Goal: Transaction & Acquisition: Obtain resource

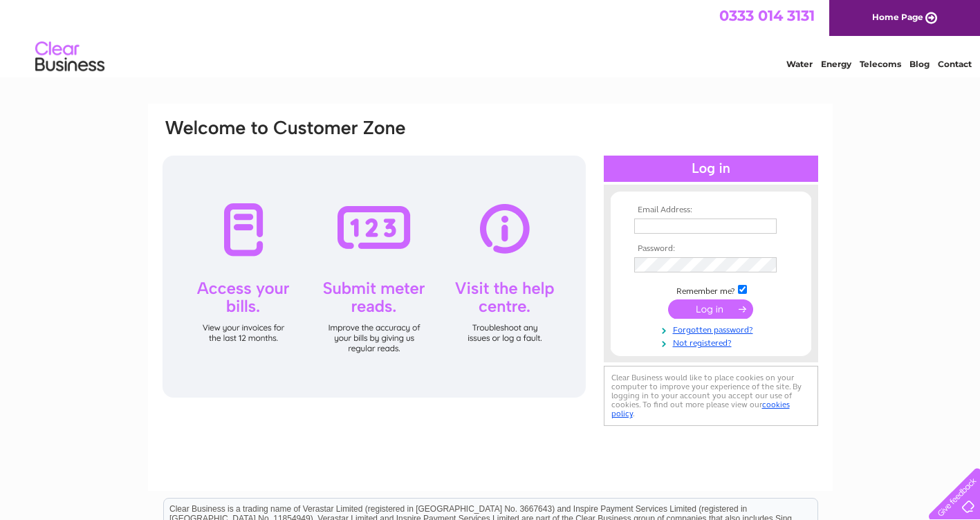
type input "mojsec.energyhub@interserve.com"
click at [698, 315] on input "submit" at bounding box center [710, 308] width 85 height 19
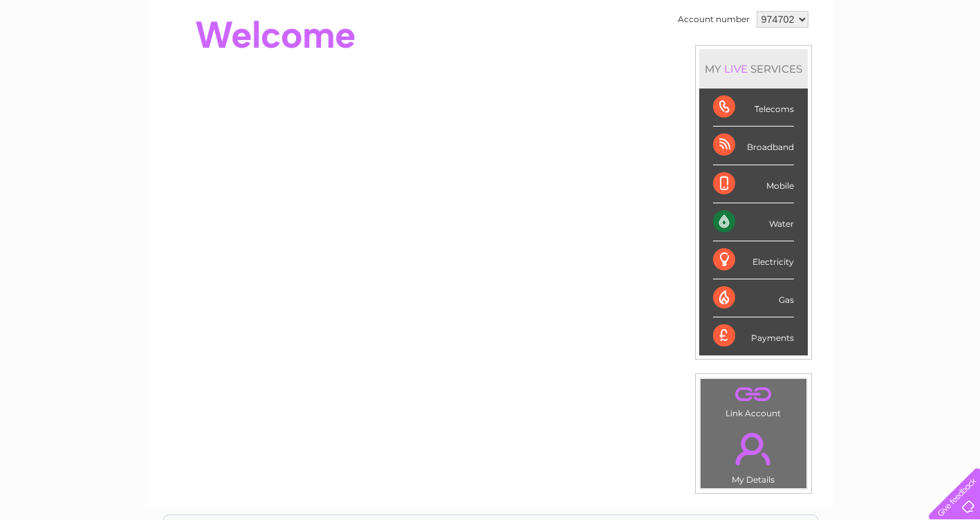
scroll to position [138, 0]
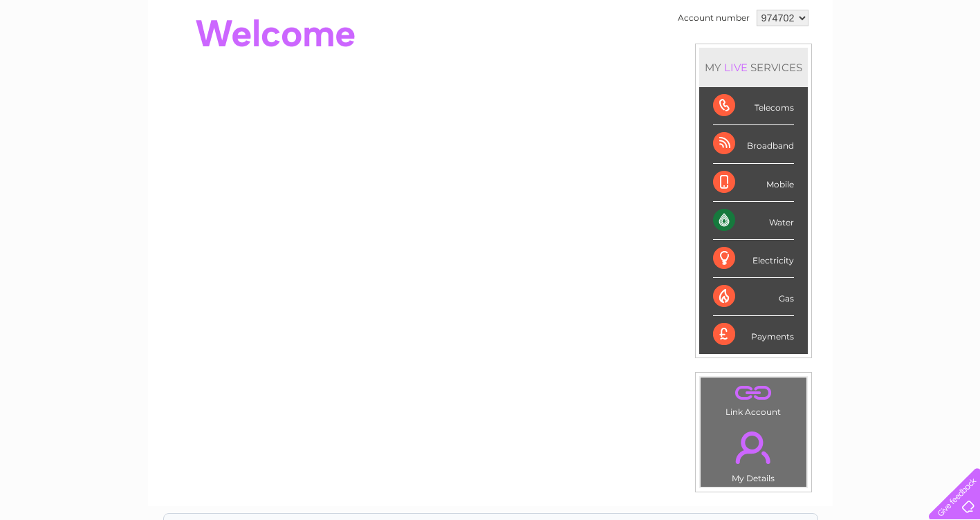
click at [784, 222] on div "Water" at bounding box center [753, 221] width 81 height 38
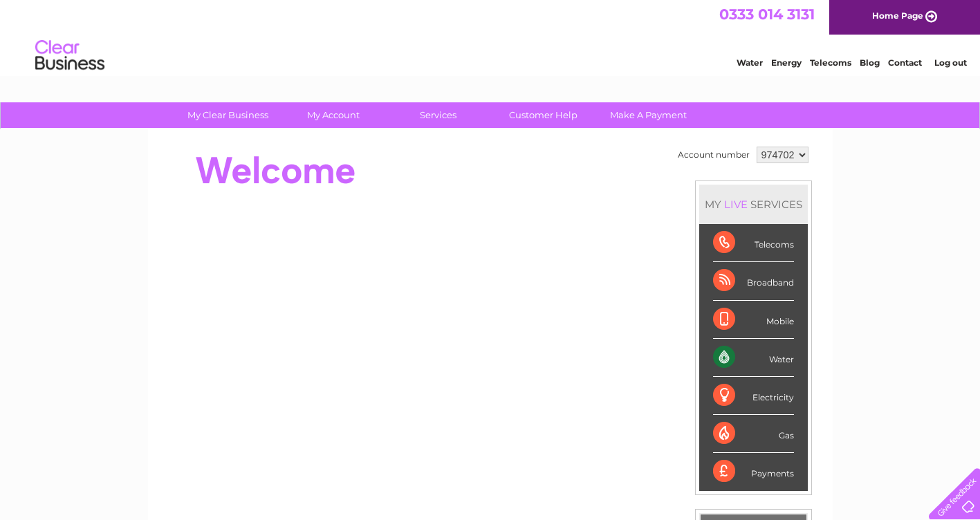
scroll to position [0, 0]
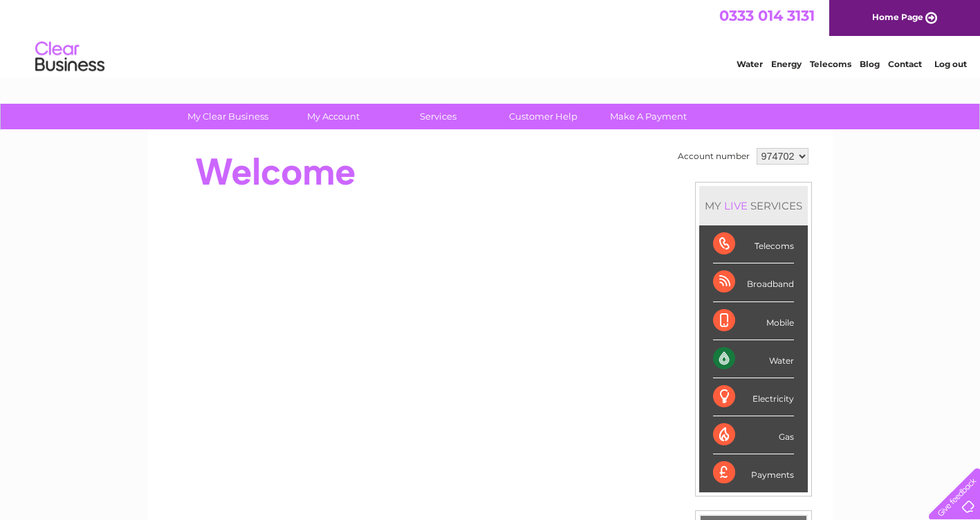
click at [782, 151] on select "974702" at bounding box center [783, 156] width 52 height 17
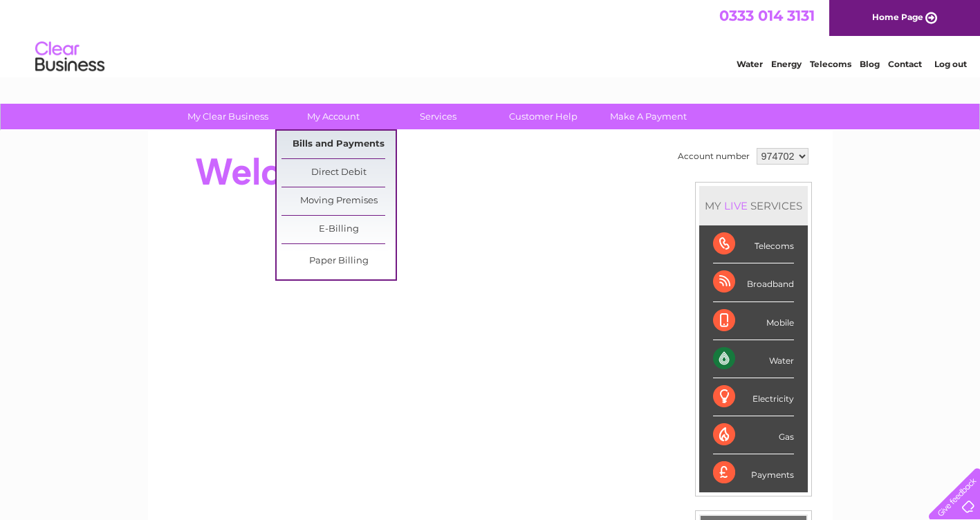
click at [333, 139] on link "Bills and Payments" at bounding box center [339, 145] width 114 height 28
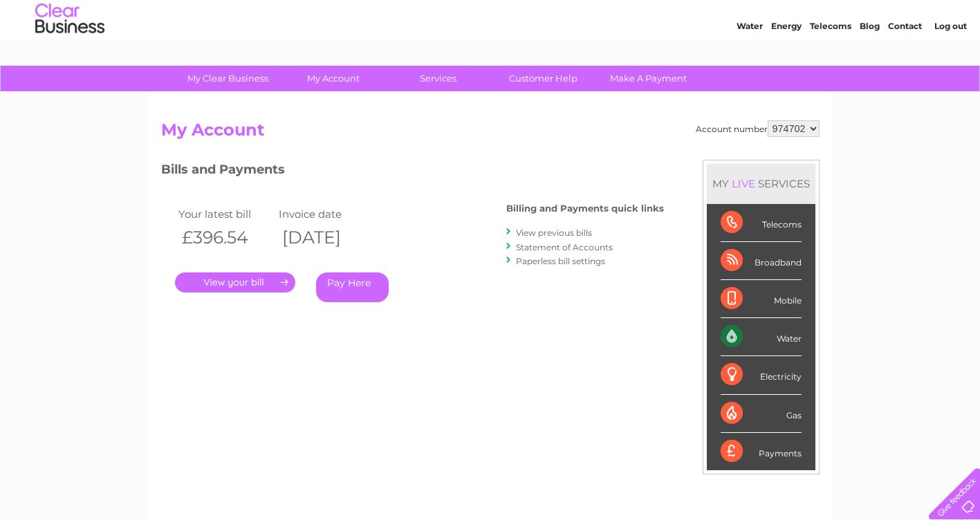
scroll to position [69, 0]
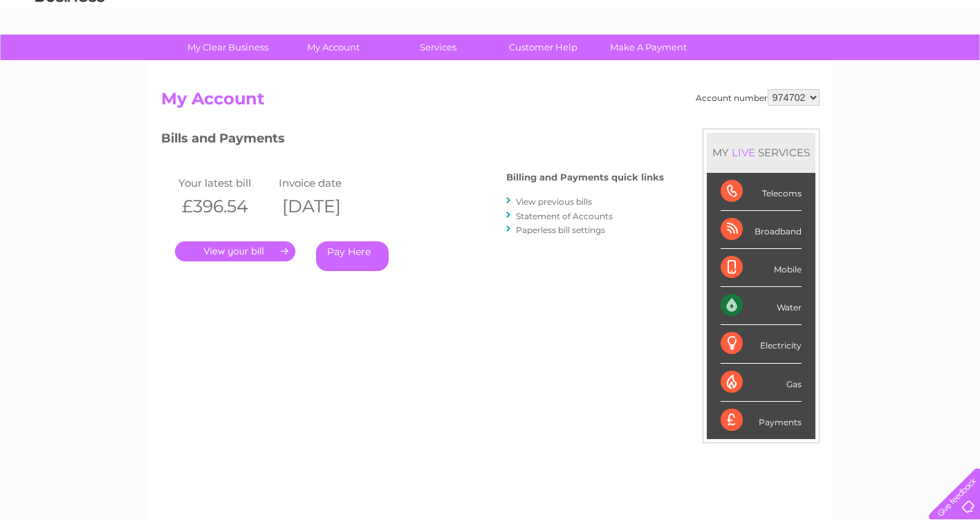
click at [241, 243] on link "." at bounding box center [235, 251] width 120 height 20
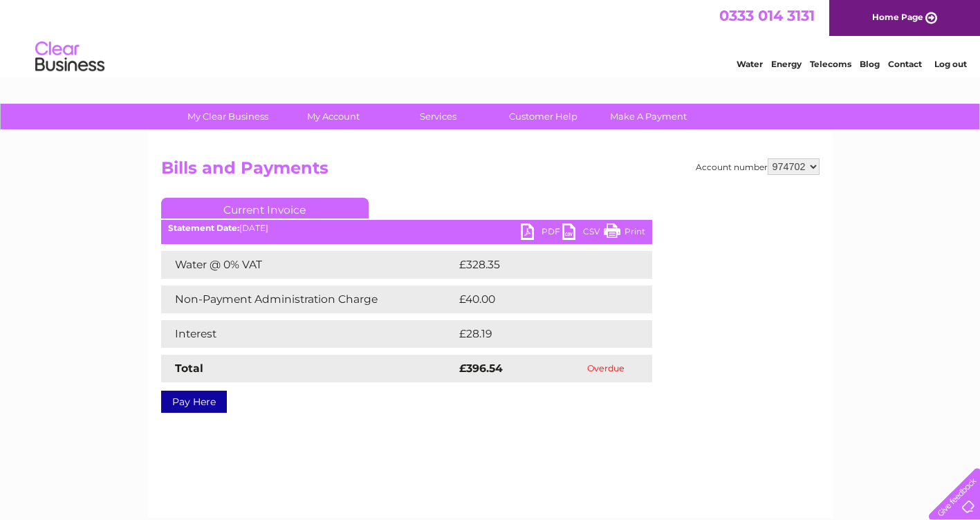
click at [539, 231] on link "PDF" at bounding box center [542, 233] width 42 height 20
click at [501, 176] on h2 "Bills and Payments" at bounding box center [490, 171] width 658 height 26
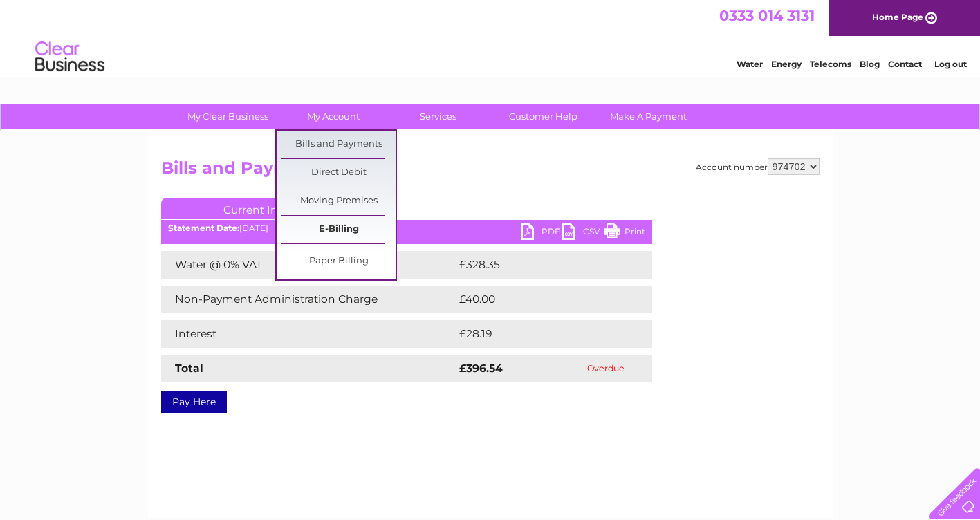
click at [350, 227] on link "E-Billing" at bounding box center [339, 230] width 114 height 28
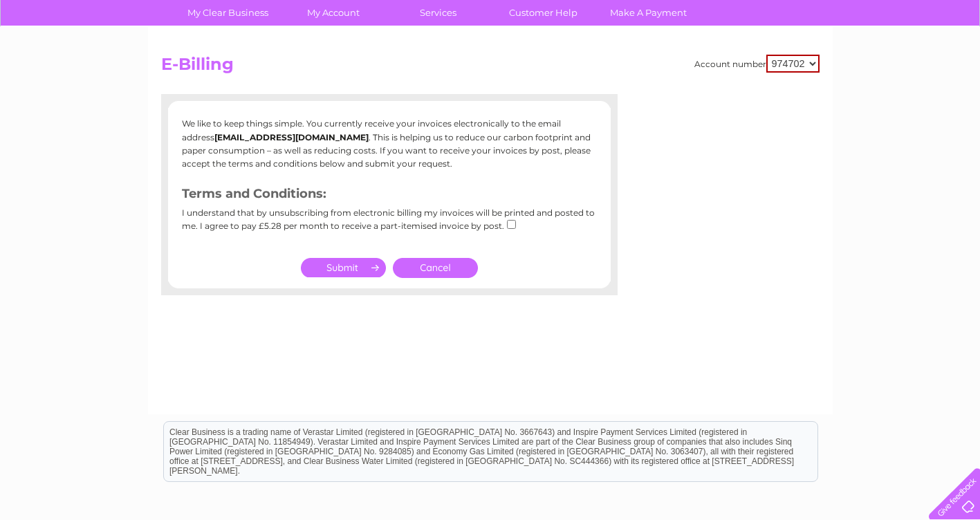
scroll to position [69, 0]
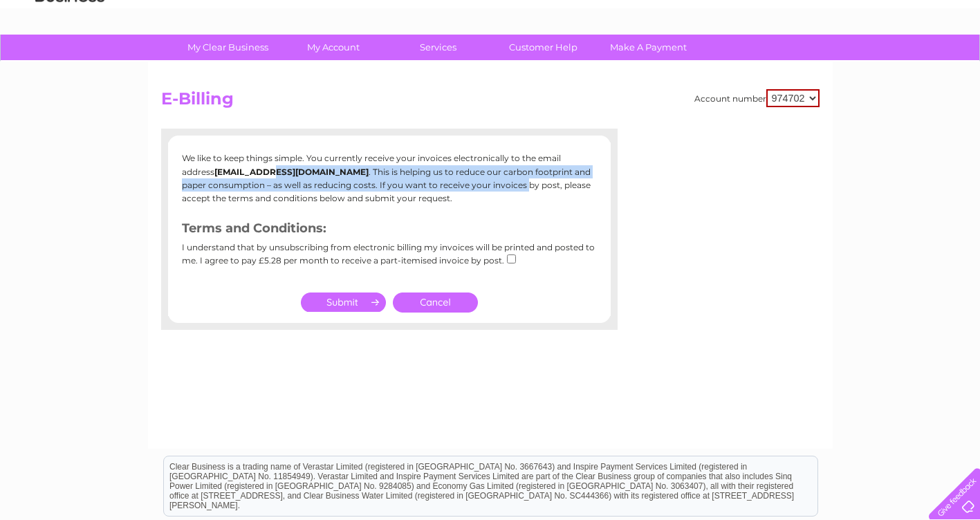
drag, startPoint x: 497, startPoint y: 181, endPoint x: 237, endPoint y: 172, distance: 260.9
click at [237, 172] on p "We like to keep things simple. You currently receive your invoices electronical…" at bounding box center [389, 177] width 415 height 53
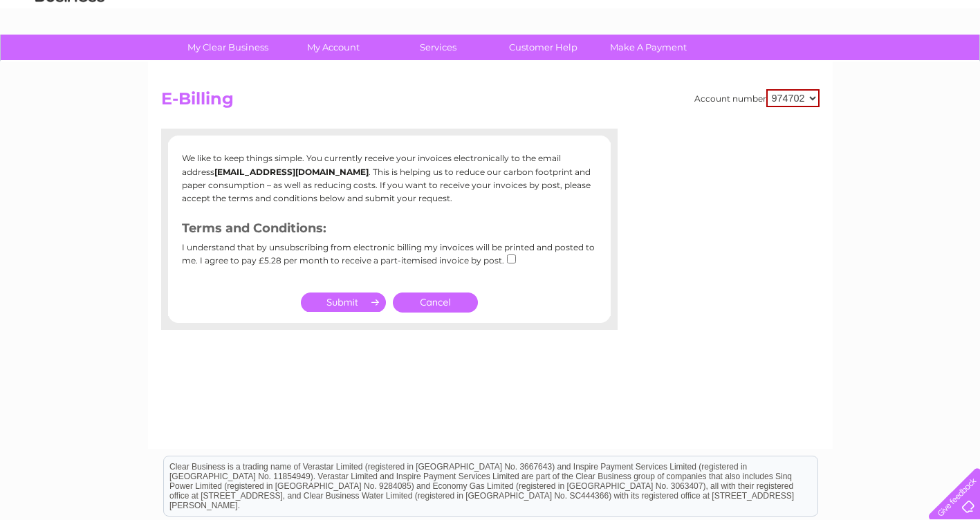
click at [552, 181] on p "We like to keep things simple. You currently receive your invoices electronical…" at bounding box center [389, 177] width 415 height 53
click at [433, 302] on link "Cancel" at bounding box center [435, 303] width 85 height 20
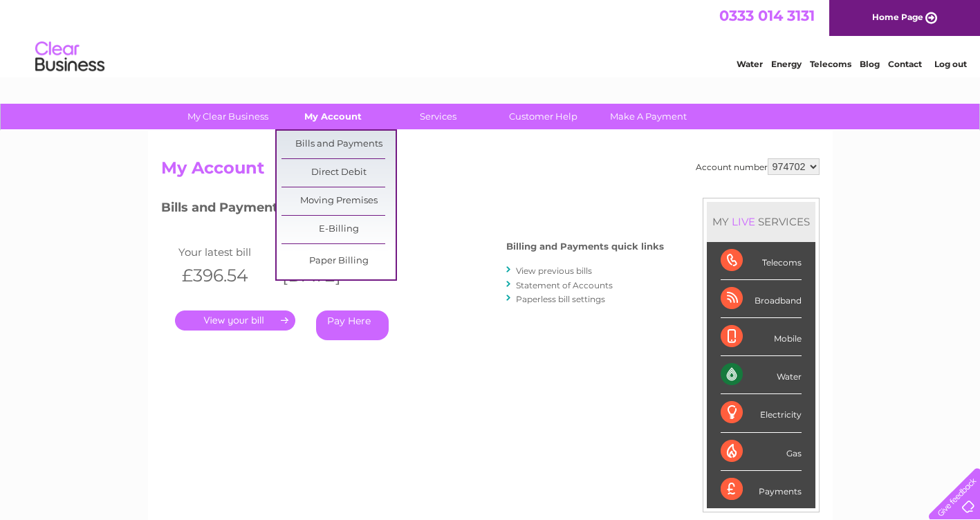
click at [353, 118] on link "My Account" at bounding box center [333, 117] width 114 height 26
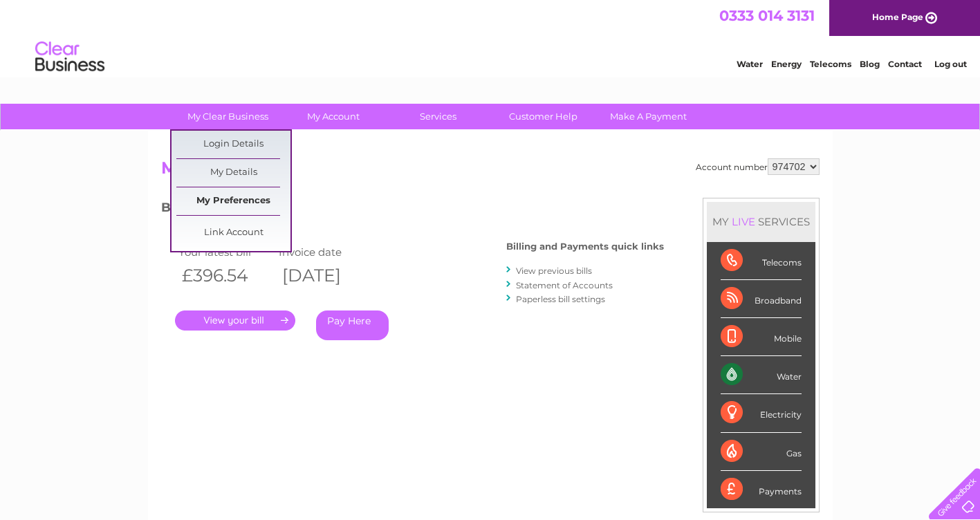
click at [256, 196] on link "My Preferences" at bounding box center [233, 201] width 114 height 28
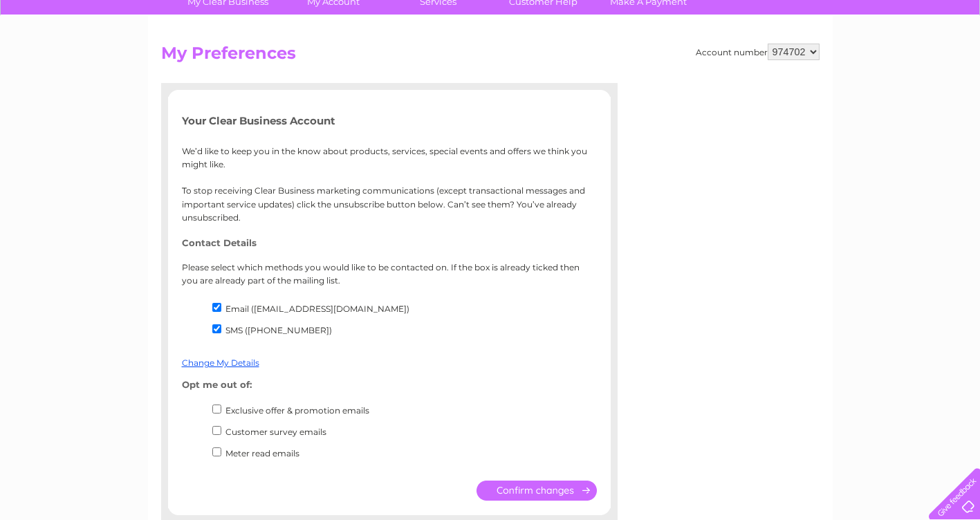
scroll to position [138, 0]
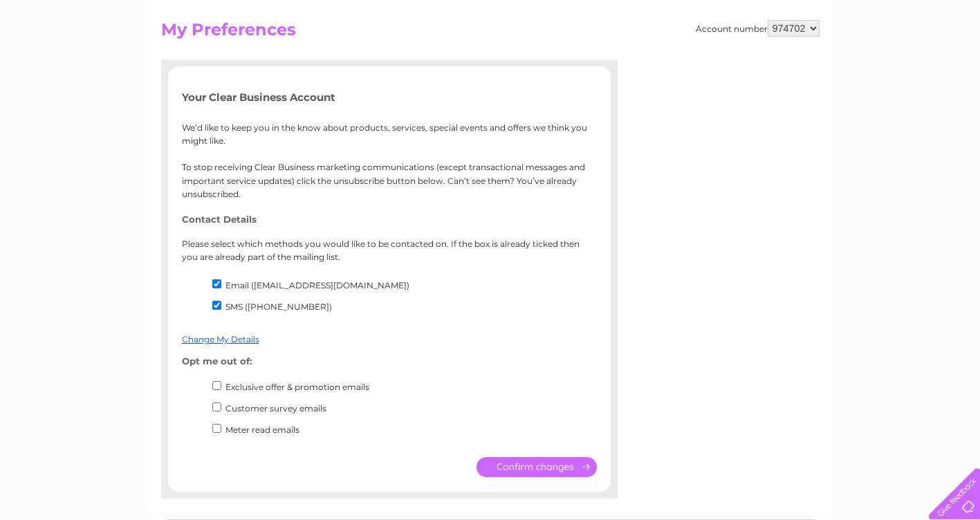
click at [221, 284] on input "Email (mojsec.energyhub@interserve.com)" at bounding box center [216, 283] width 9 height 9
checkbox input "false"
click at [219, 306] on input "SMS (07850922286)" at bounding box center [216, 305] width 9 height 9
checkbox input "false"
click at [219, 282] on input "Email (mojsec.energyhub@interserve.com)" at bounding box center [216, 283] width 9 height 9
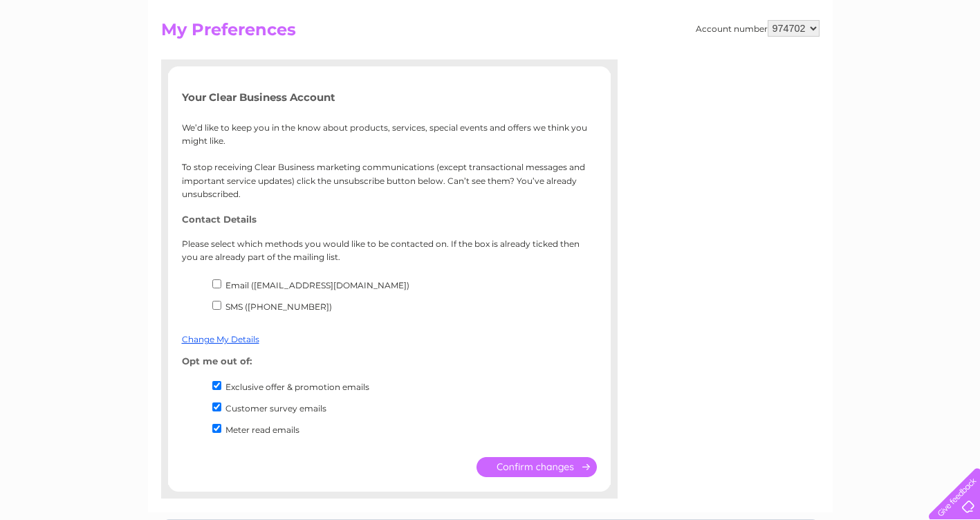
checkbox input "true"
click at [218, 309] on input "SMS (07850922286)" at bounding box center [216, 305] width 9 height 9
click at [216, 308] on input "SMS (07850922286)" at bounding box center [216, 305] width 9 height 9
click at [212, 305] on input "SMS (07850922286)" at bounding box center [216, 305] width 9 height 9
checkbox input "true"
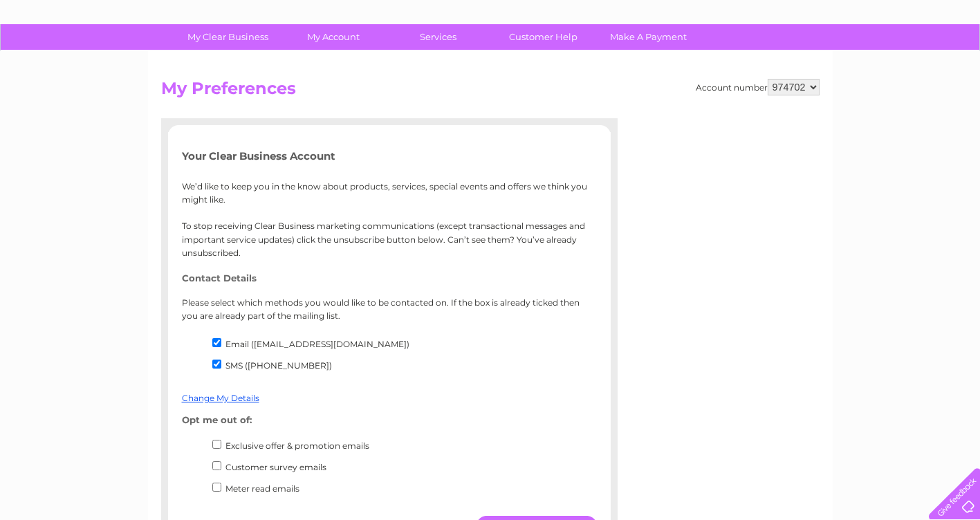
scroll to position [0, 0]
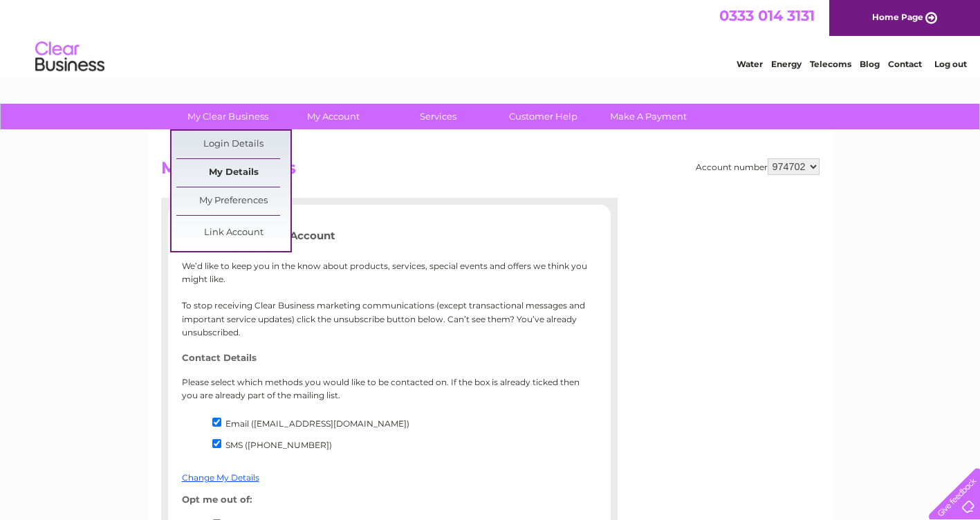
click at [239, 169] on link "My Details" at bounding box center [233, 173] width 114 height 28
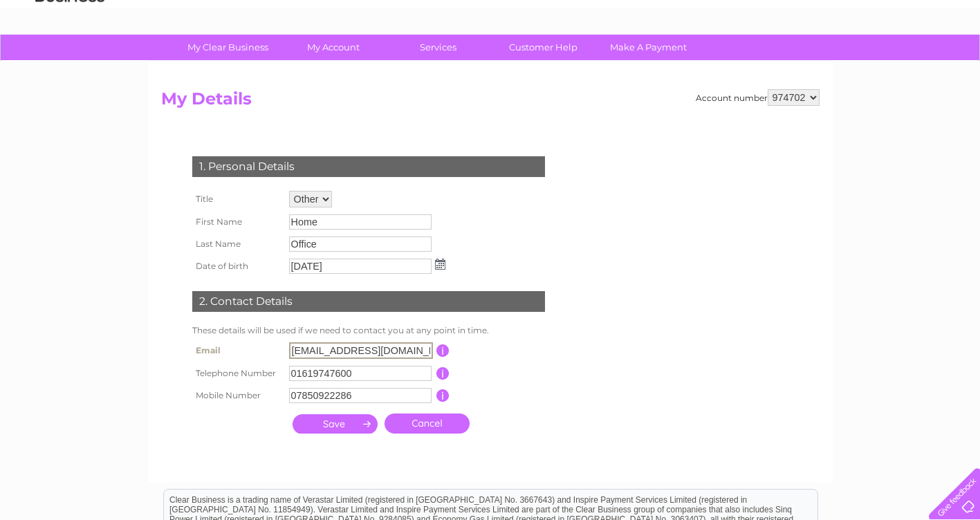
scroll to position [0, 19]
drag, startPoint x: 384, startPoint y: 349, endPoint x: 576, endPoint y: 348, distance: 192.3
click at [576, 348] on div "1. Personal Details Title Mr Mrs Ms Miss Dr Rev Prof Other First Name Home Last…" at bounding box center [371, 291] width 421 height 298
click at [574, 389] on div "1. Personal Details Title Mr Mrs Ms Miss Dr Rev Prof Other First Name Home Last…" at bounding box center [371, 291] width 421 height 298
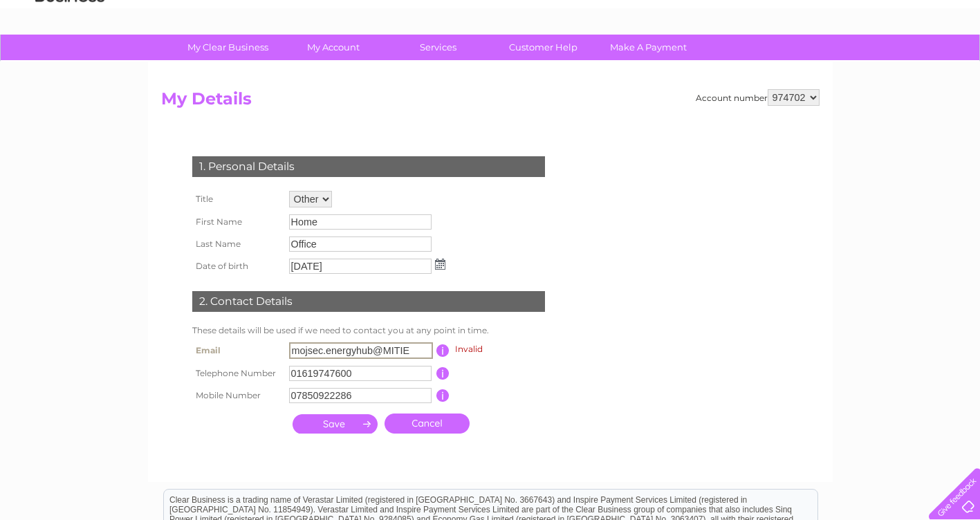
drag, startPoint x: 373, startPoint y: 356, endPoint x: 186, endPoint y: 340, distance: 187.5
click at [186, 340] on div "1. Personal Details Title Mr Mrs Ms Miss Dr Rev Prof Other First Name Home Last…" at bounding box center [371, 291] width 421 height 298
click at [403, 352] on input "mojsec.energyhub@MITIE" at bounding box center [361, 350] width 144 height 17
click at [380, 352] on input "mojsec.energyhub@MITIE" at bounding box center [361, 350] width 144 height 17
click at [566, 430] on div "1. Personal Details Title Mr Mrs Ms Miss Dr Rev Prof Other First Name Home Last…" at bounding box center [371, 291] width 421 height 298
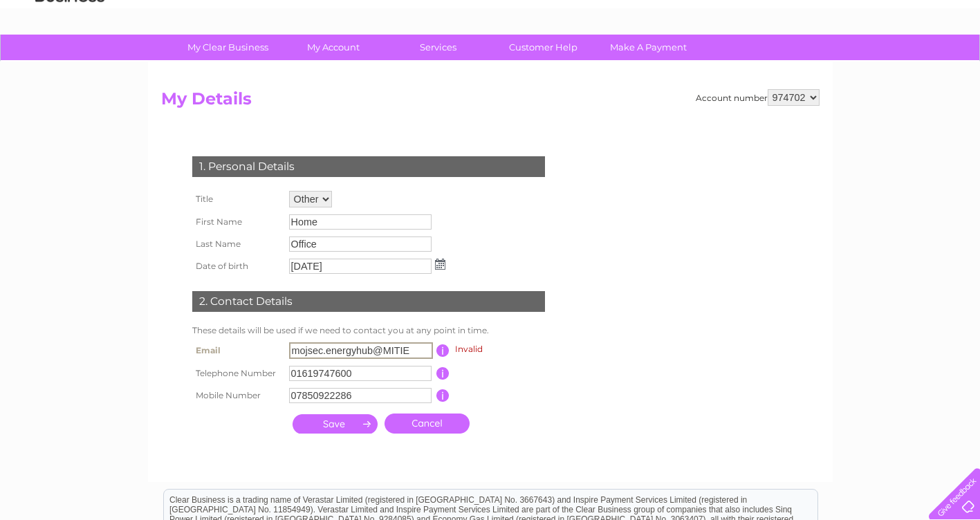
drag, startPoint x: 371, startPoint y: 351, endPoint x: 320, endPoint y: 349, distance: 51.2
click at [320, 349] on input "mojsec.energyhub@MITIE" at bounding box center [361, 350] width 144 height 17
click at [335, 351] on input "mojsec.energyhub@MITIE" at bounding box center [361, 350] width 144 height 17
click at [362, 353] on input "mojsec.energyhub@MITIE" at bounding box center [361, 350] width 144 height 17
click at [412, 353] on input "mojsec.energyhub@MITIE" at bounding box center [361, 350] width 144 height 17
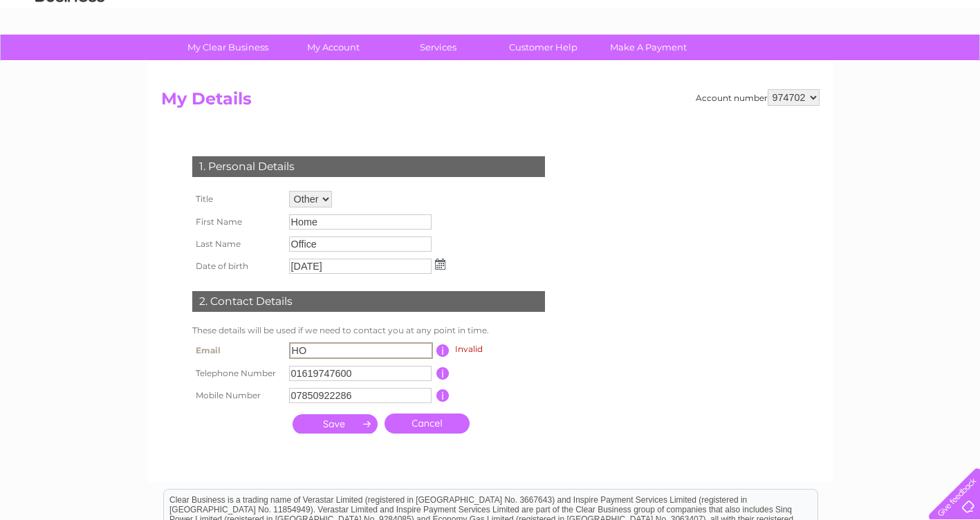
type input "H"
type input "ho.energy@mitie.com"
click at [338, 425] on input "submit" at bounding box center [335, 422] width 85 height 19
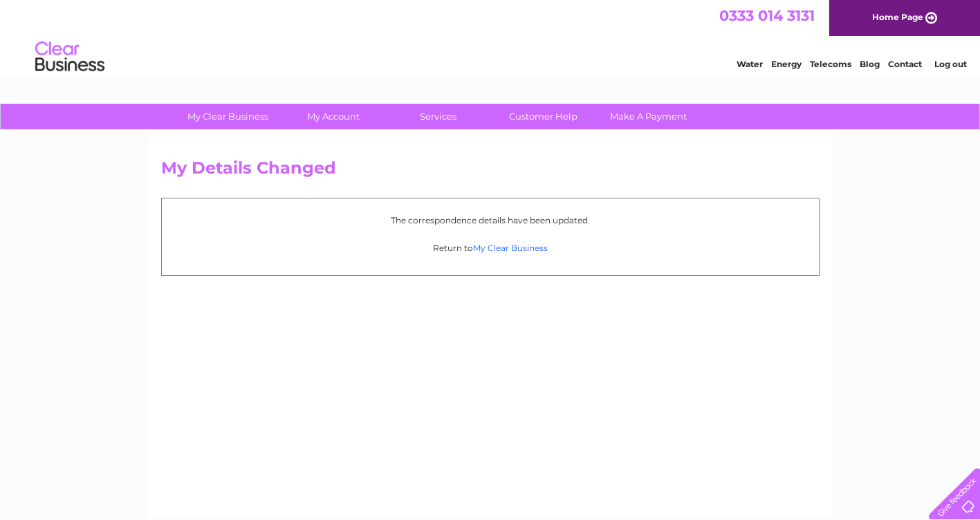
click at [506, 245] on link "My Clear Business" at bounding box center [510, 248] width 75 height 10
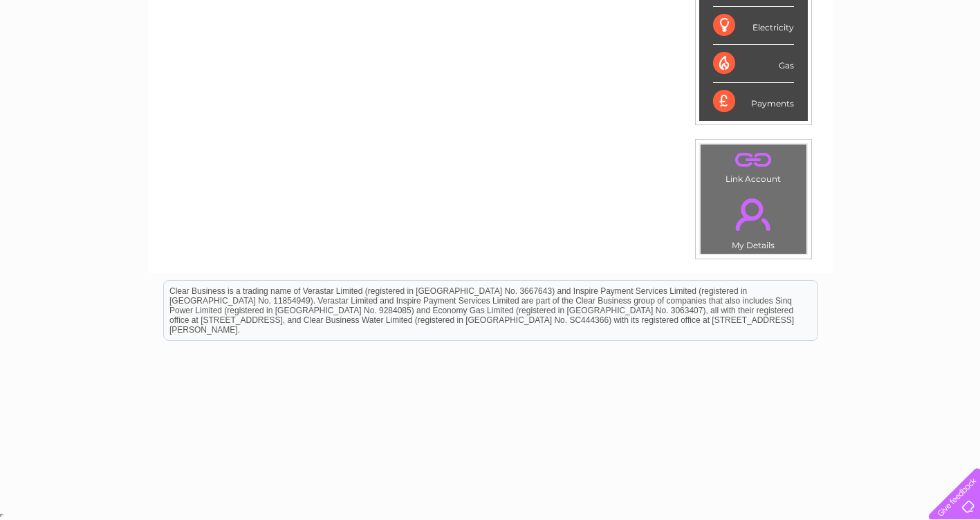
scroll to position [26, 0]
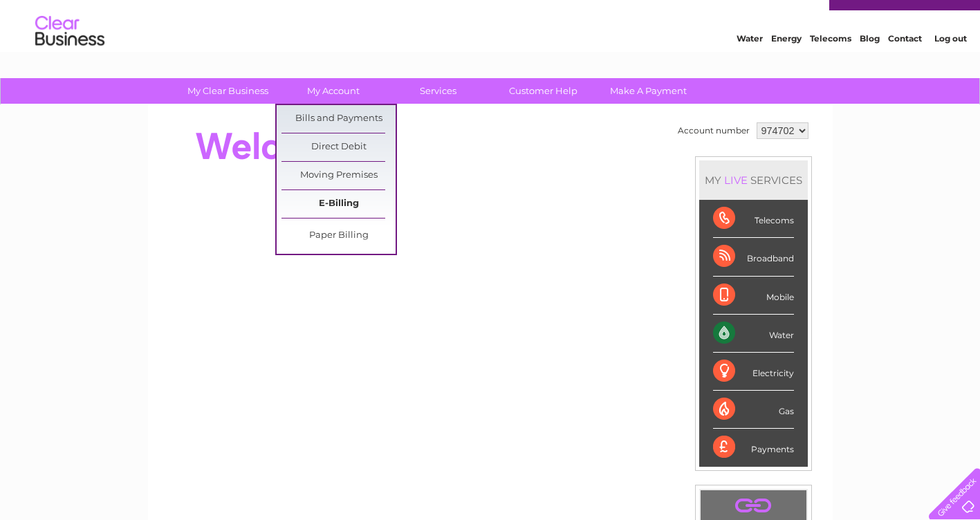
click at [355, 206] on link "E-Billing" at bounding box center [339, 204] width 114 height 28
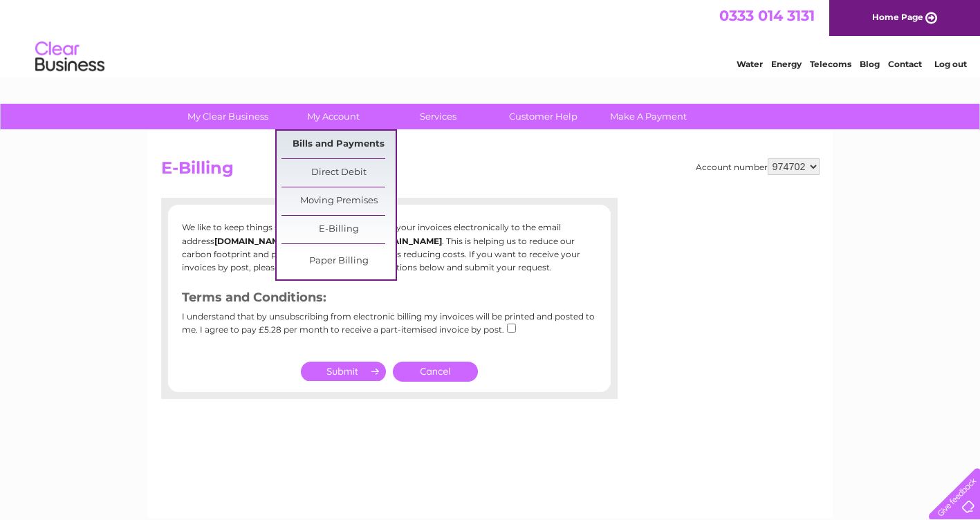
click at [351, 148] on link "Bills and Payments" at bounding box center [339, 145] width 114 height 28
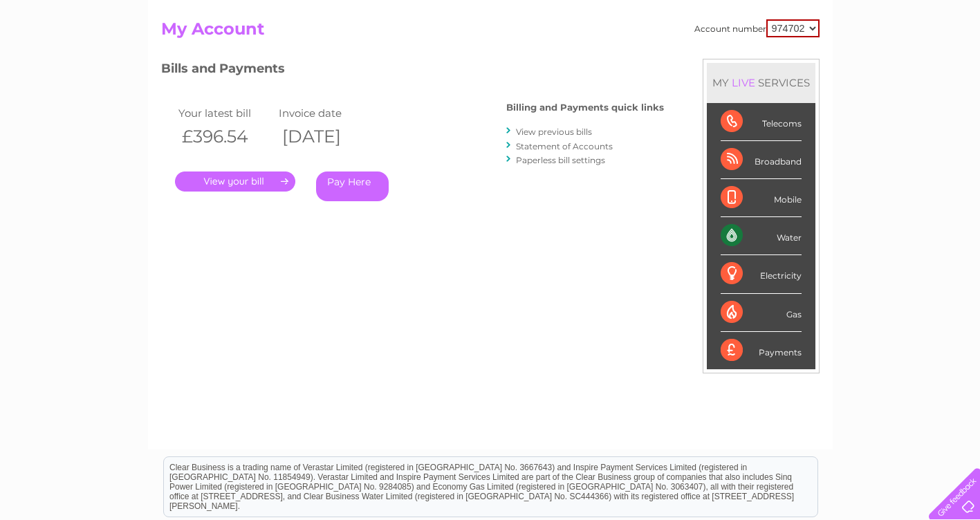
scroll to position [138, 0]
click at [566, 133] on link "View previous bills" at bounding box center [554, 132] width 76 height 10
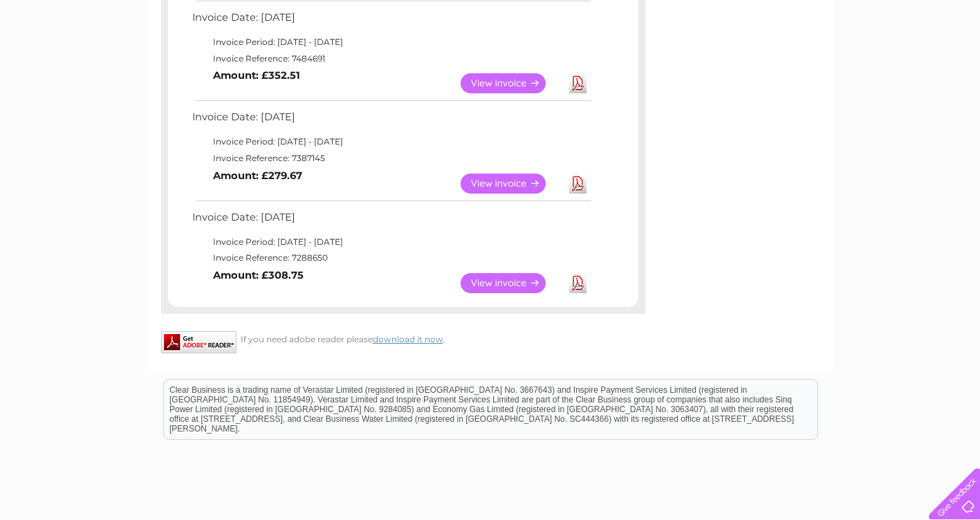
scroll to position [830, 0]
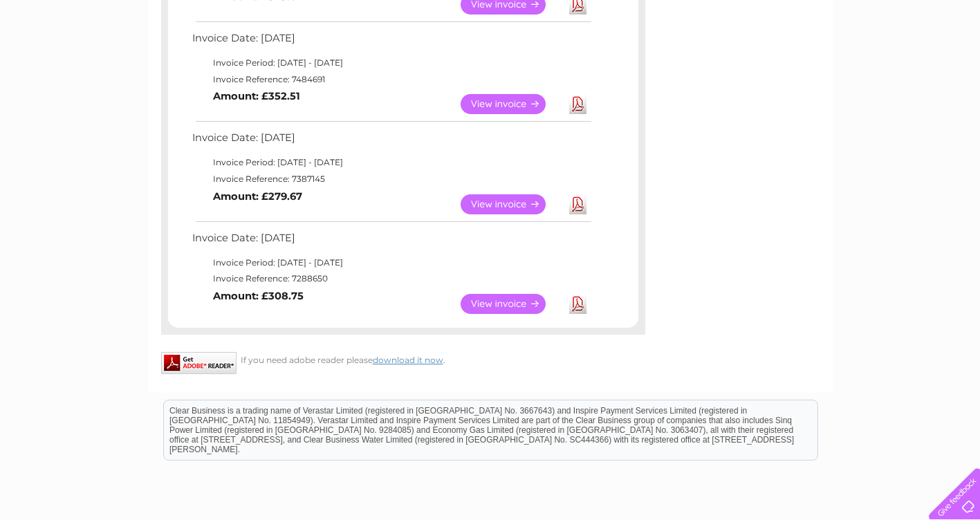
click at [518, 301] on link "View" at bounding box center [512, 304] width 102 height 20
click at [582, 308] on link "Download" at bounding box center [577, 304] width 17 height 20
drag, startPoint x: 580, startPoint y: 206, endPoint x: 580, endPoint y: 196, distance: 9.7
click at [580, 206] on link "Download" at bounding box center [577, 204] width 17 height 20
click at [580, 99] on link "Download" at bounding box center [577, 104] width 17 height 20
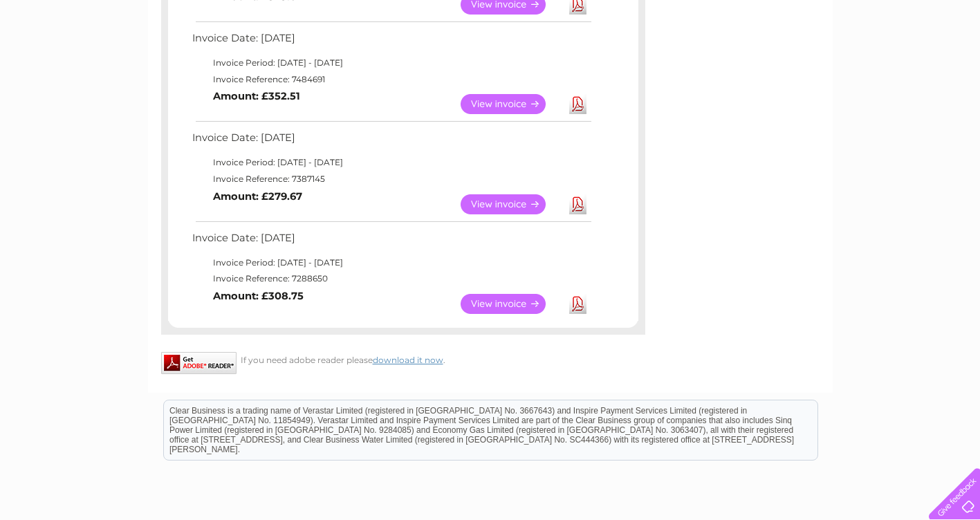
scroll to position [692, 0]
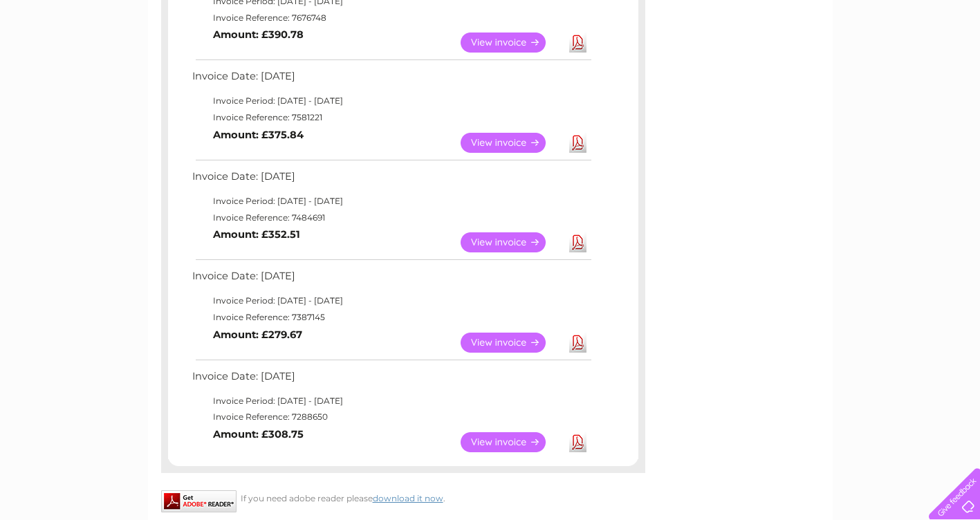
click at [578, 142] on link "Download" at bounding box center [577, 143] width 17 height 20
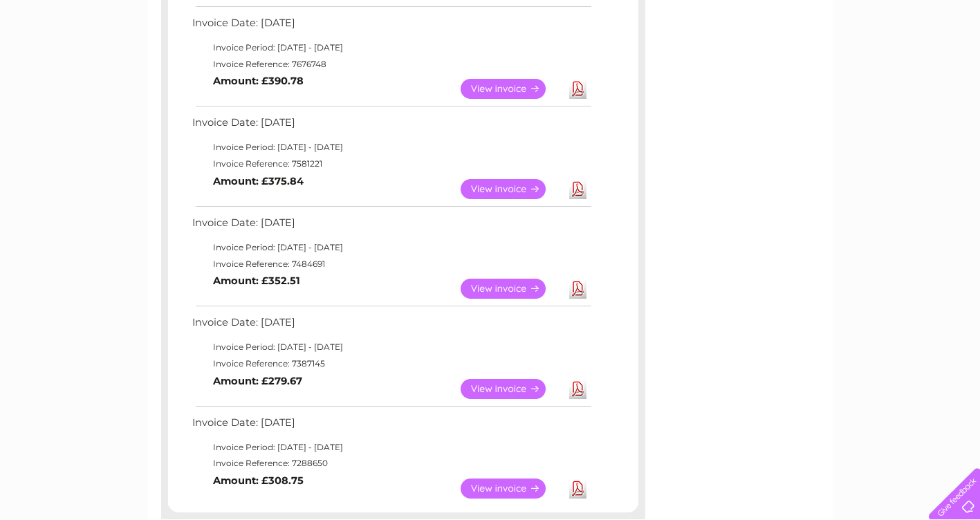
scroll to position [623, 0]
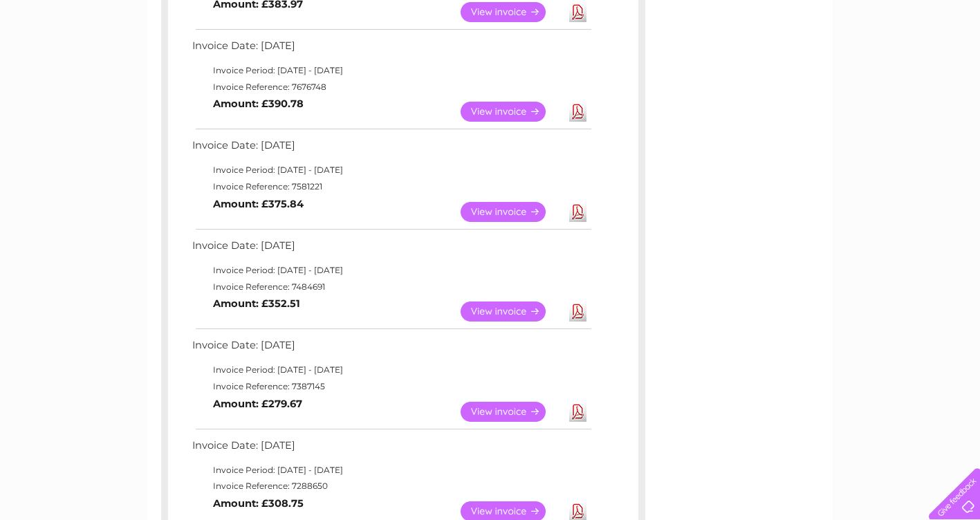
click at [582, 114] on link "Download" at bounding box center [577, 112] width 17 height 20
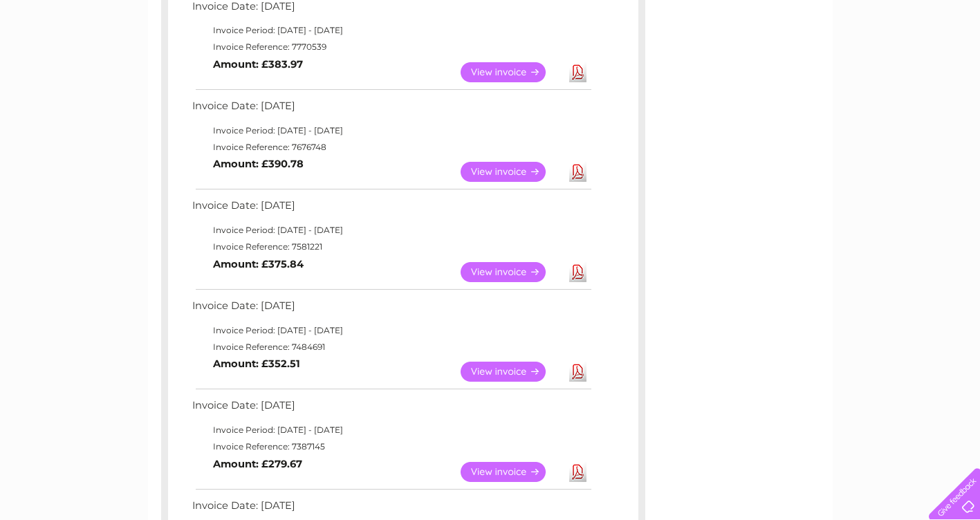
scroll to position [484, 0]
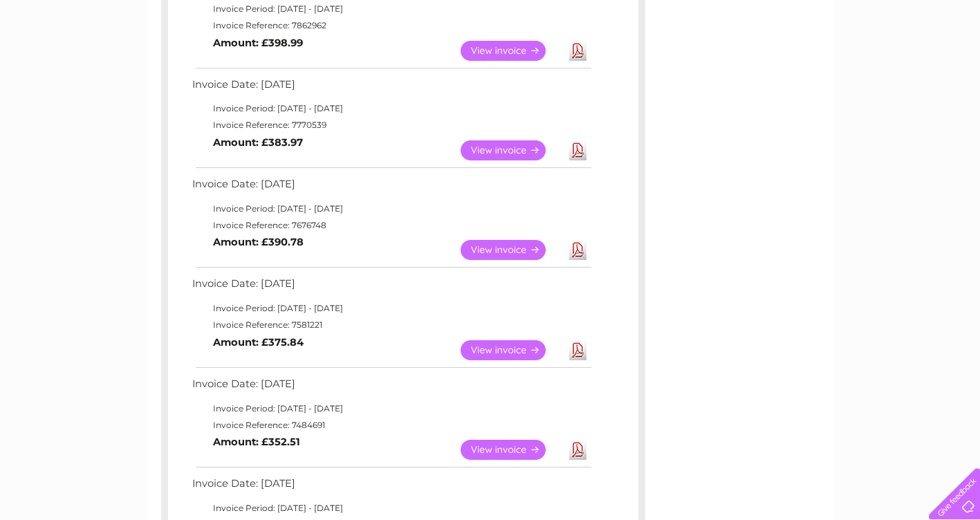
click at [574, 151] on link "Download" at bounding box center [577, 150] width 17 height 20
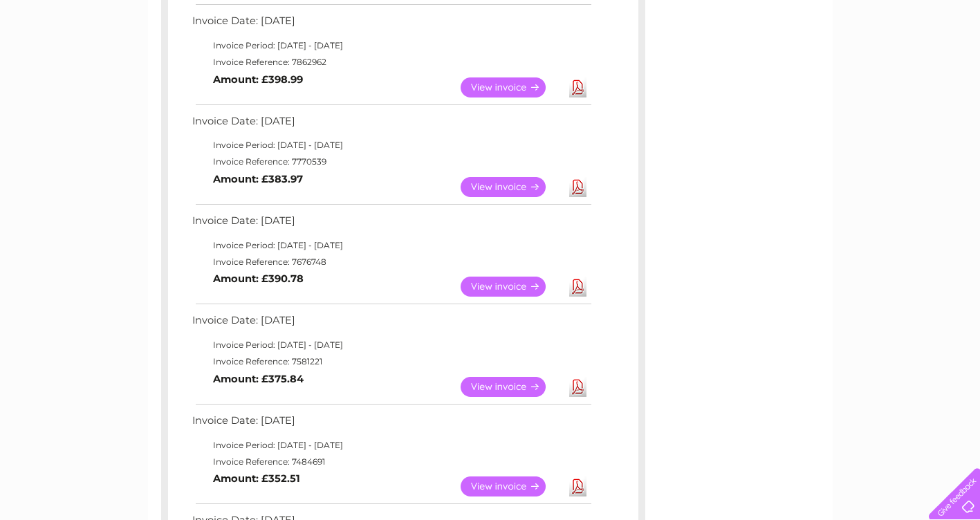
scroll to position [415, 0]
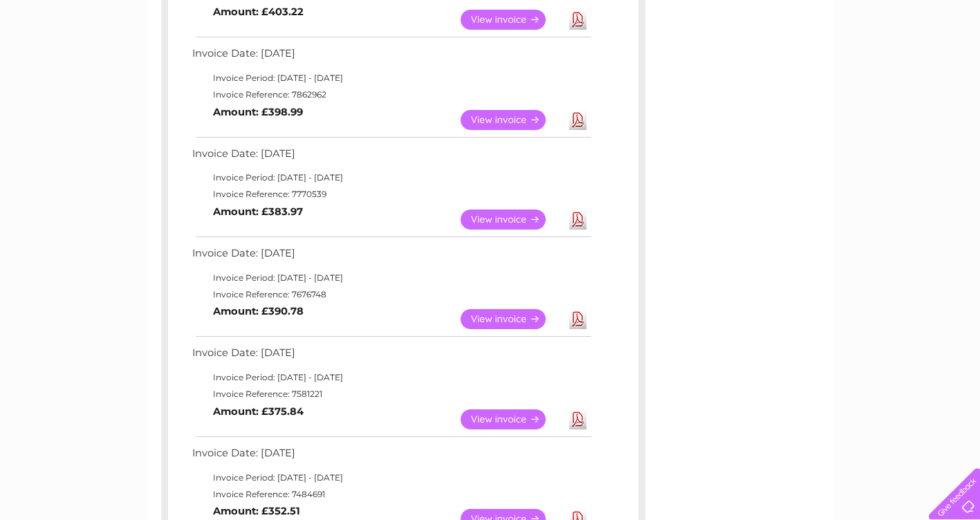
click at [581, 121] on link "Download" at bounding box center [577, 120] width 17 height 20
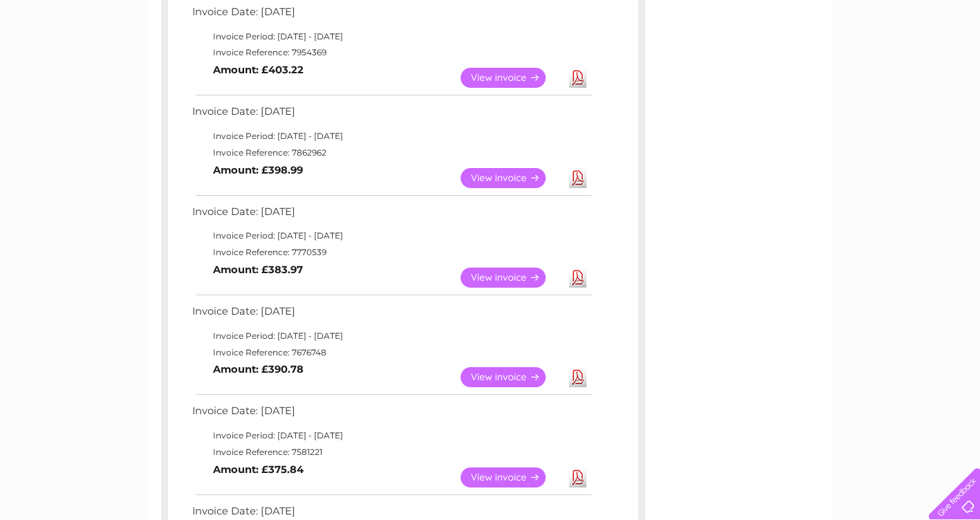
scroll to position [208, 0]
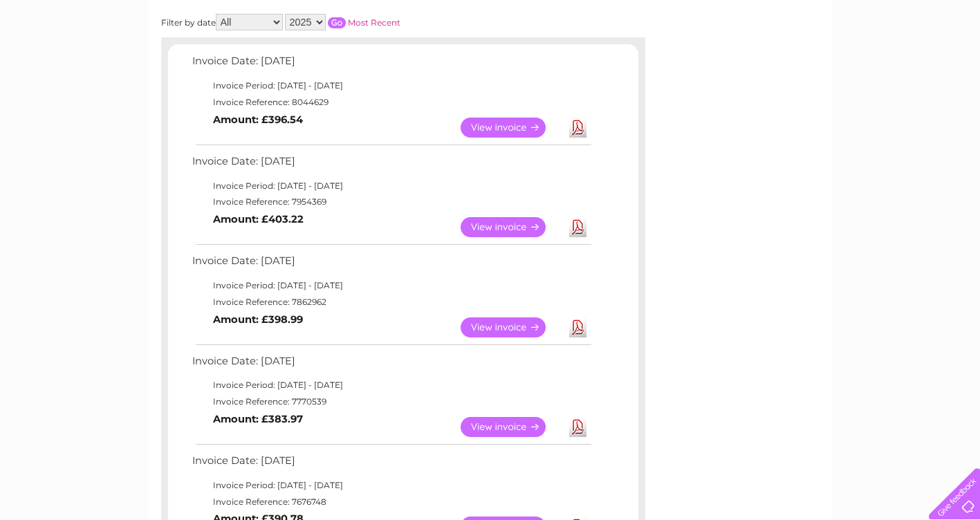
click at [579, 225] on link "Download" at bounding box center [577, 227] width 17 height 20
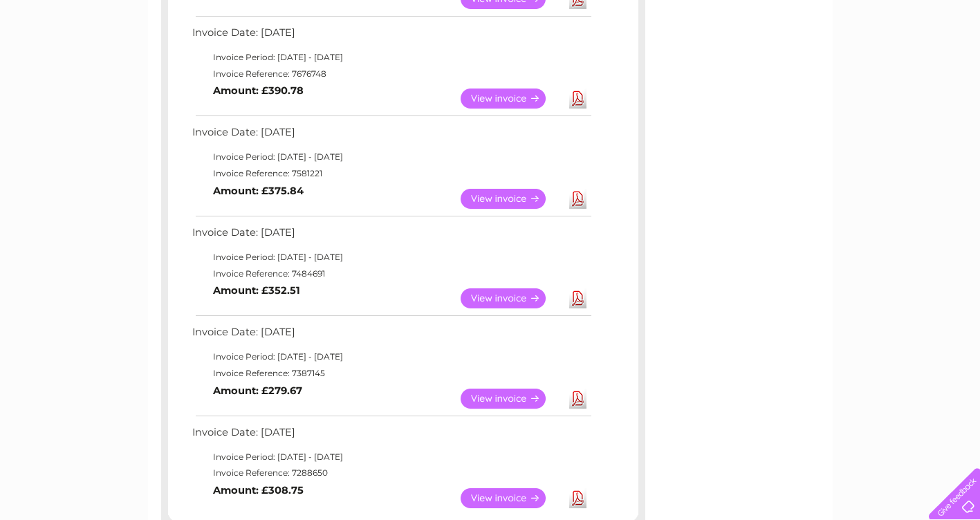
scroll to position [692, 0]
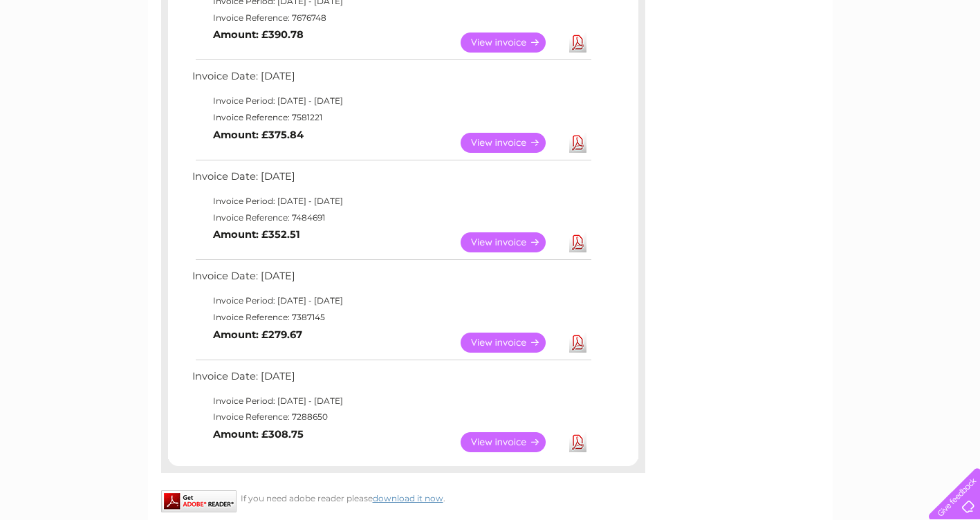
click at [538, 485] on div "Download or view any of your previous invoices below. Filter by date All Januar…" at bounding box center [403, 11] width 484 height 1011
click at [582, 436] on link "Download" at bounding box center [577, 442] width 17 height 20
click at [573, 339] on link "Download" at bounding box center [577, 343] width 17 height 20
click at [582, 243] on link "Download" at bounding box center [577, 242] width 17 height 20
click at [579, 137] on link "Download" at bounding box center [577, 143] width 17 height 20
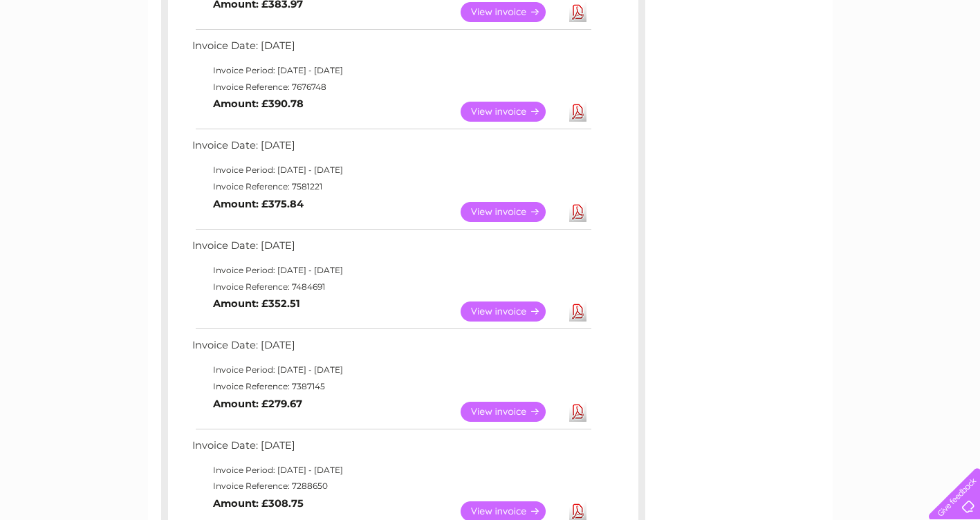
scroll to position [553, 0]
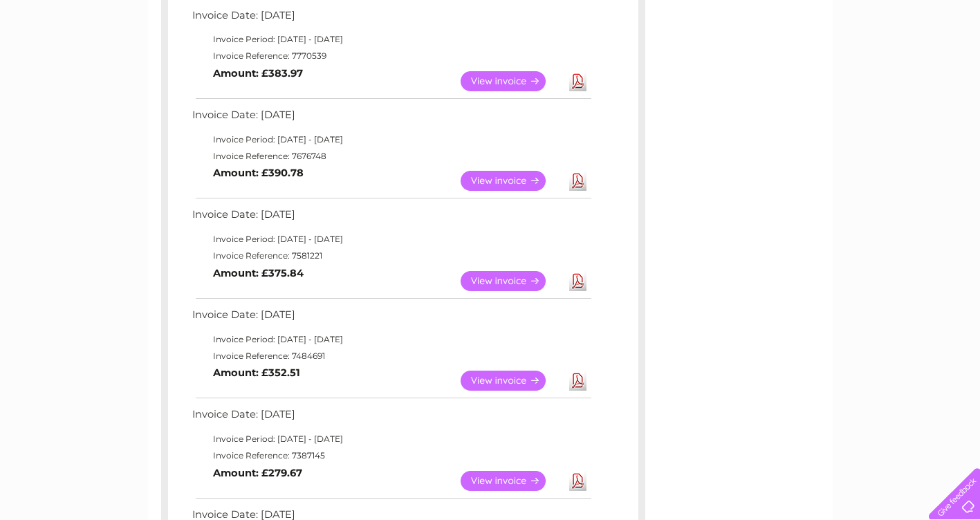
click at [582, 182] on link "Download" at bounding box center [577, 181] width 17 height 20
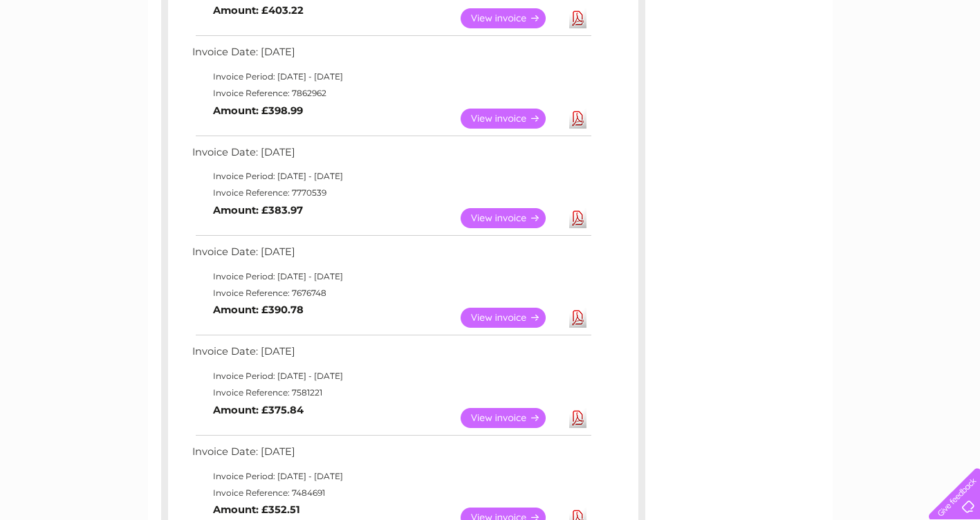
scroll to position [415, 0]
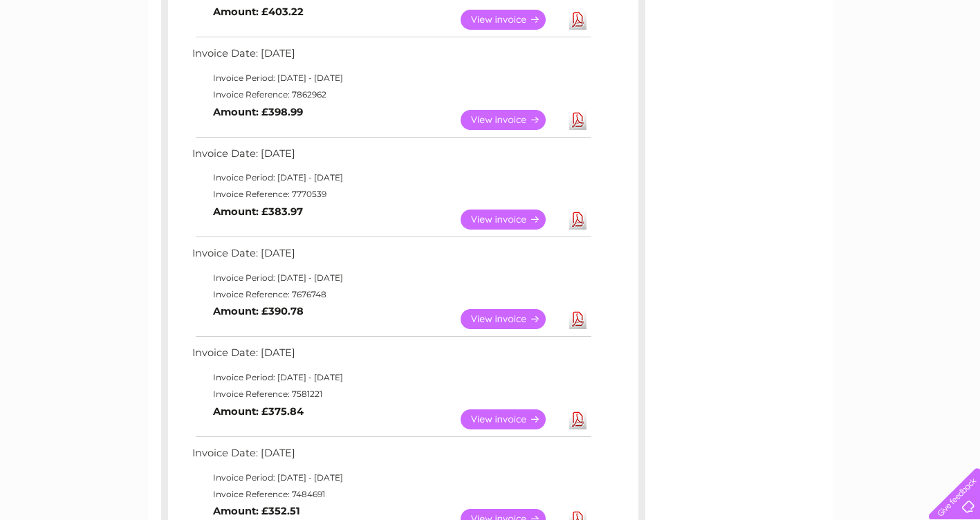
click at [576, 215] on link "Download" at bounding box center [577, 220] width 17 height 20
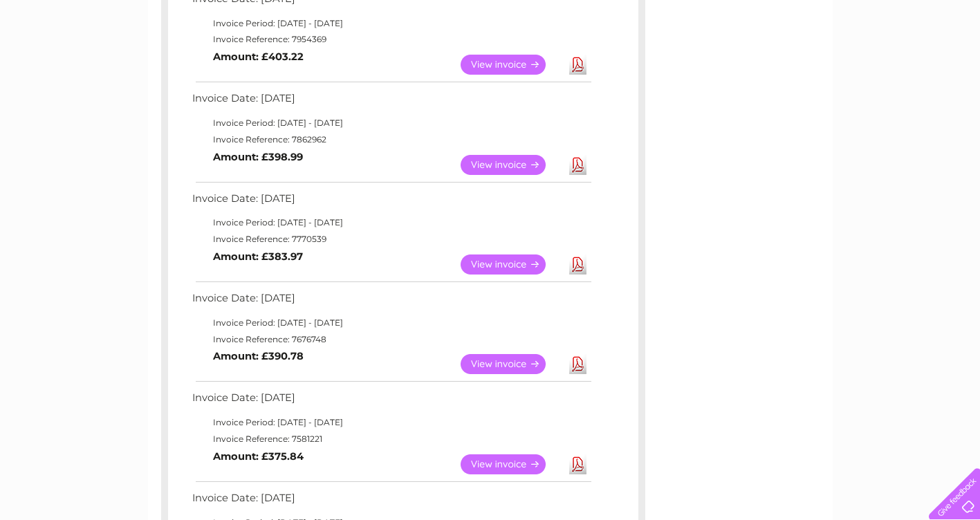
scroll to position [346, 0]
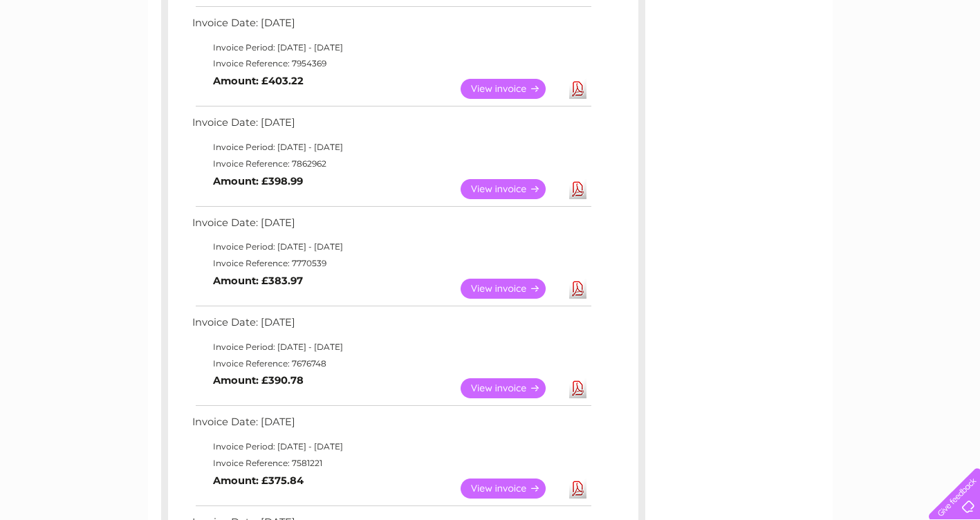
click at [580, 185] on link "Download" at bounding box center [577, 189] width 17 height 20
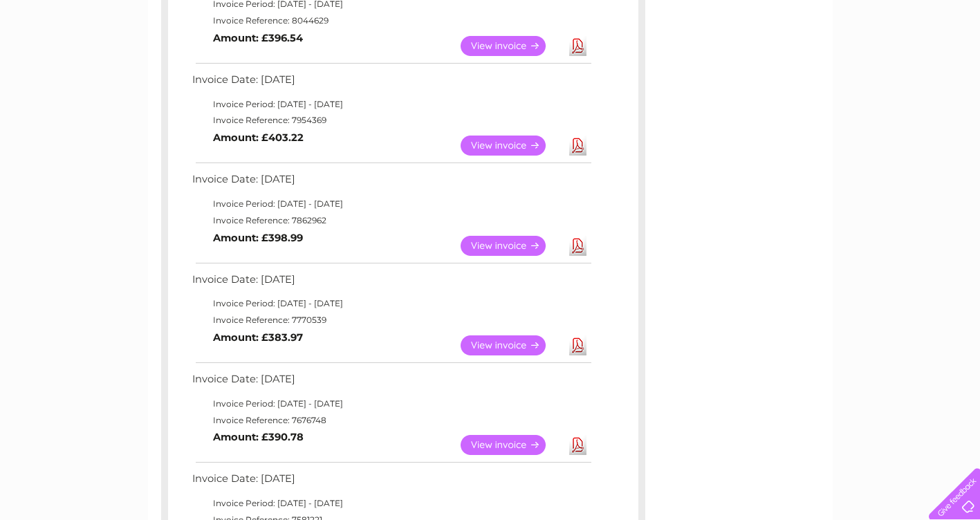
scroll to position [208, 0]
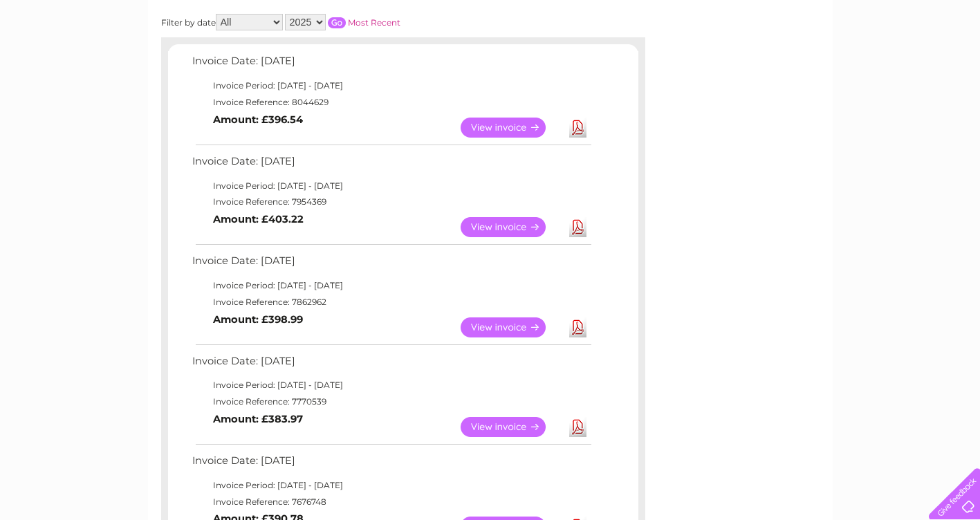
click at [580, 229] on link "Download" at bounding box center [577, 227] width 17 height 20
click at [579, 123] on link "Download" at bounding box center [577, 128] width 17 height 20
click at [317, 25] on select "2025 2024 2023 2022" at bounding box center [305, 22] width 41 height 17
select select "2024"
click at [286, 14] on select "2025 2024 2023 2022" at bounding box center [305, 22] width 41 height 17
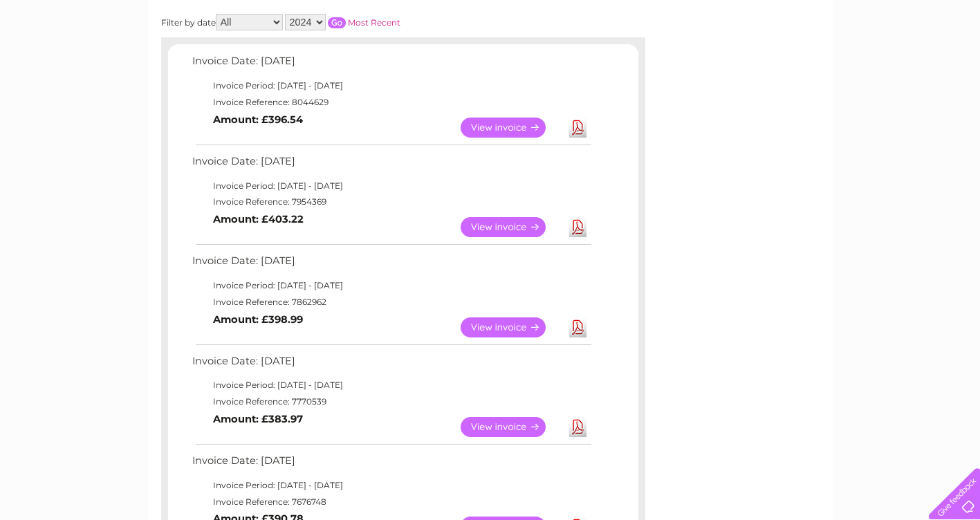
click at [337, 22] on input "button" at bounding box center [337, 22] width 18 height 11
click at [578, 227] on link "Download" at bounding box center [577, 227] width 17 height 20
click at [578, 131] on link "Download" at bounding box center [577, 128] width 17 height 20
click at [523, 17] on div "Filter by date All January February March April May June July August September …" at bounding box center [342, 22] width 363 height 17
click at [507, 132] on link "View" at bounding box center [512, 128] width 102 height 20
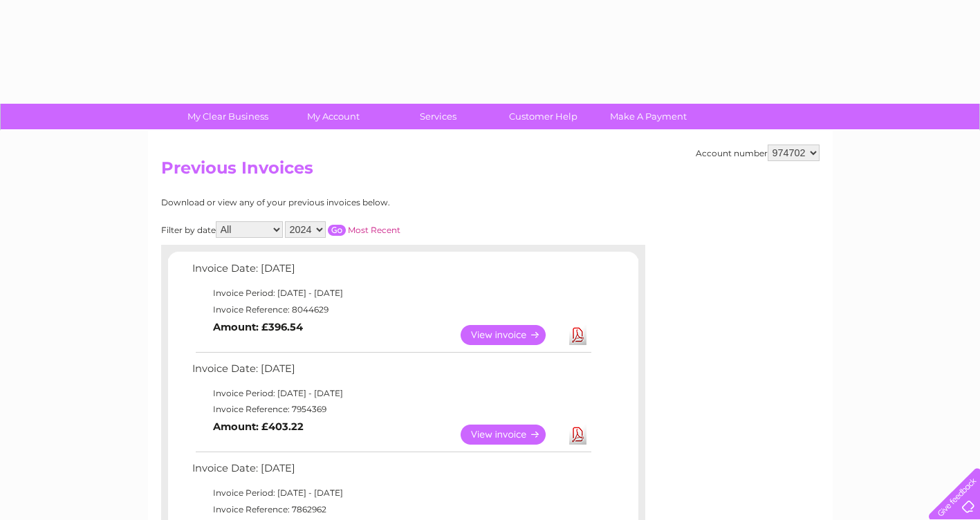
select select "2024"
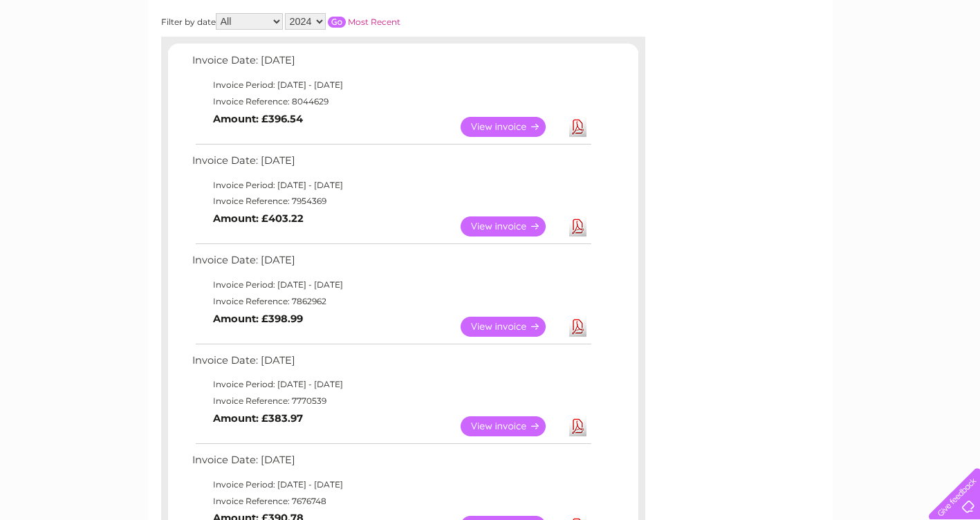
click at [489, 230] on link "View" at bounding box center [512, 226] width 102 height 20
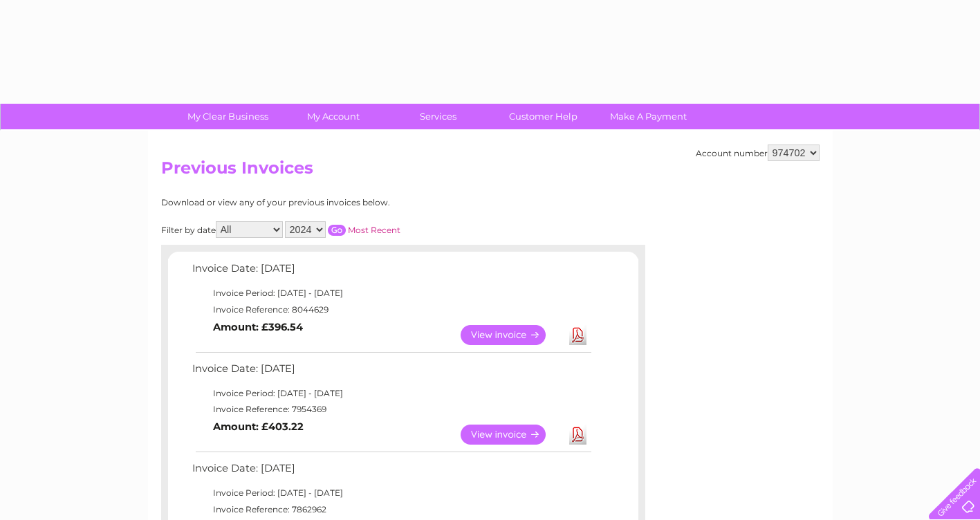
select select "2024"
